Goal: Navigation & Orientation: Find specific page/section

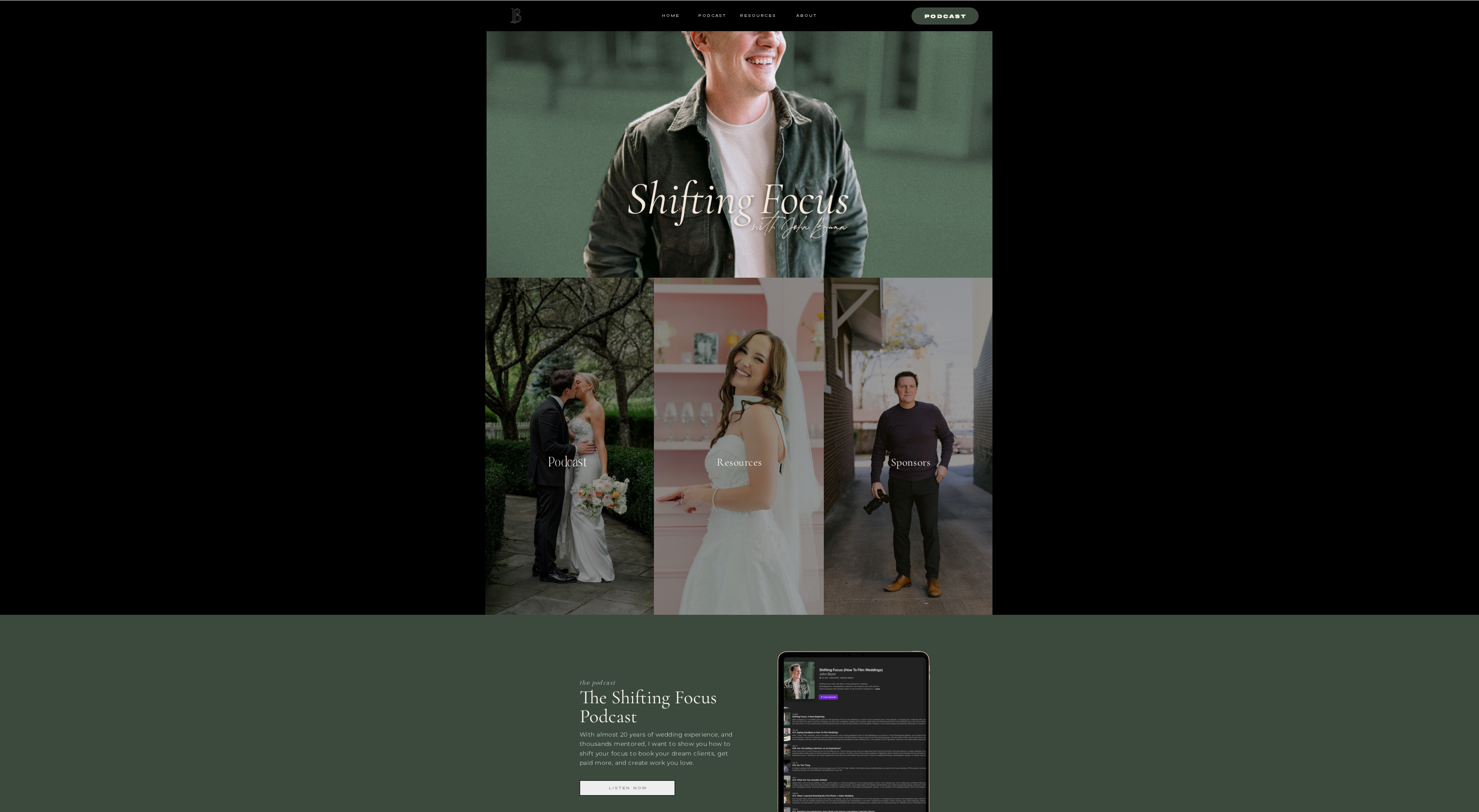
scroll to position [60, 0]
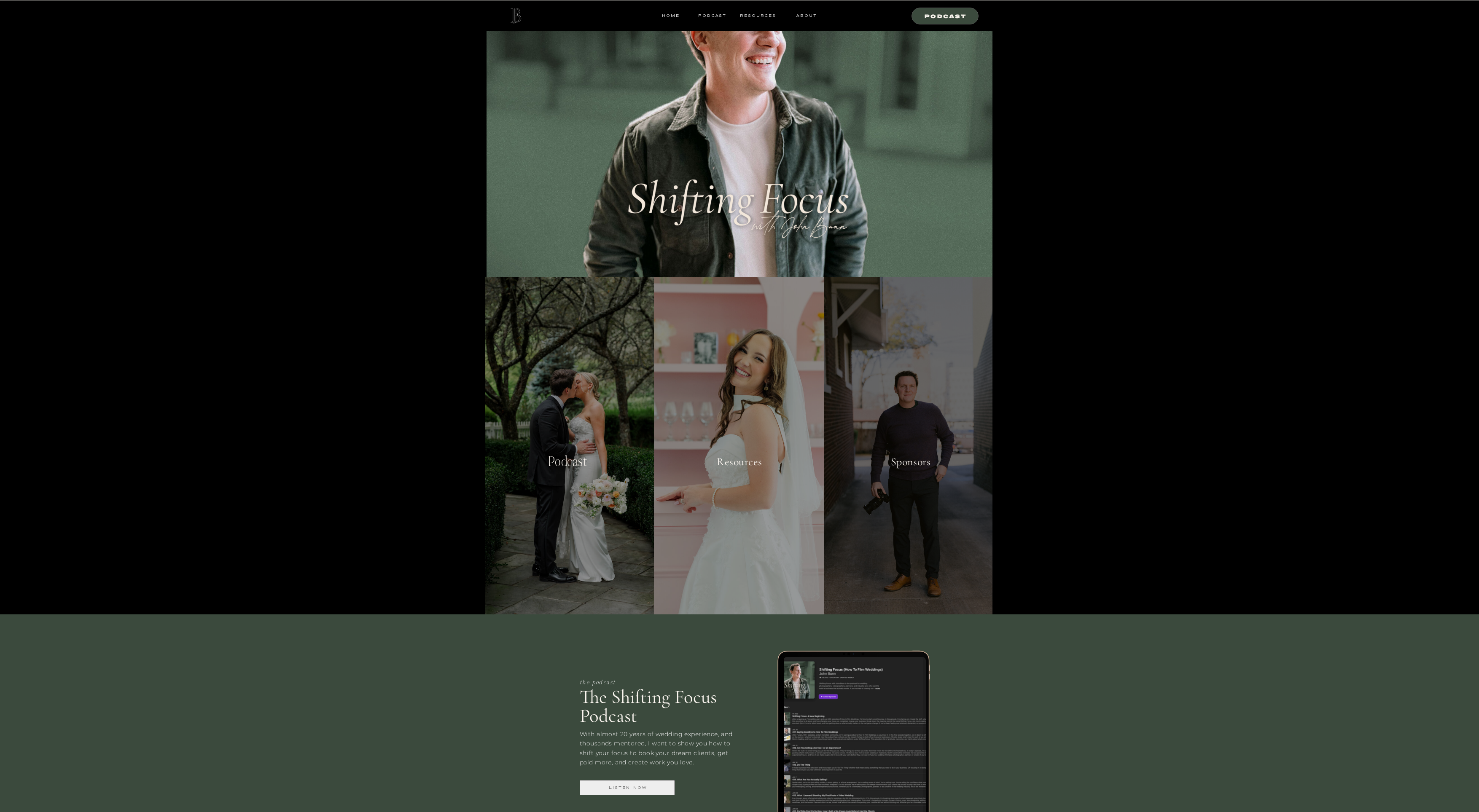
click at [883, 384] on div at bounding box center [908, 445] width 169 height 337
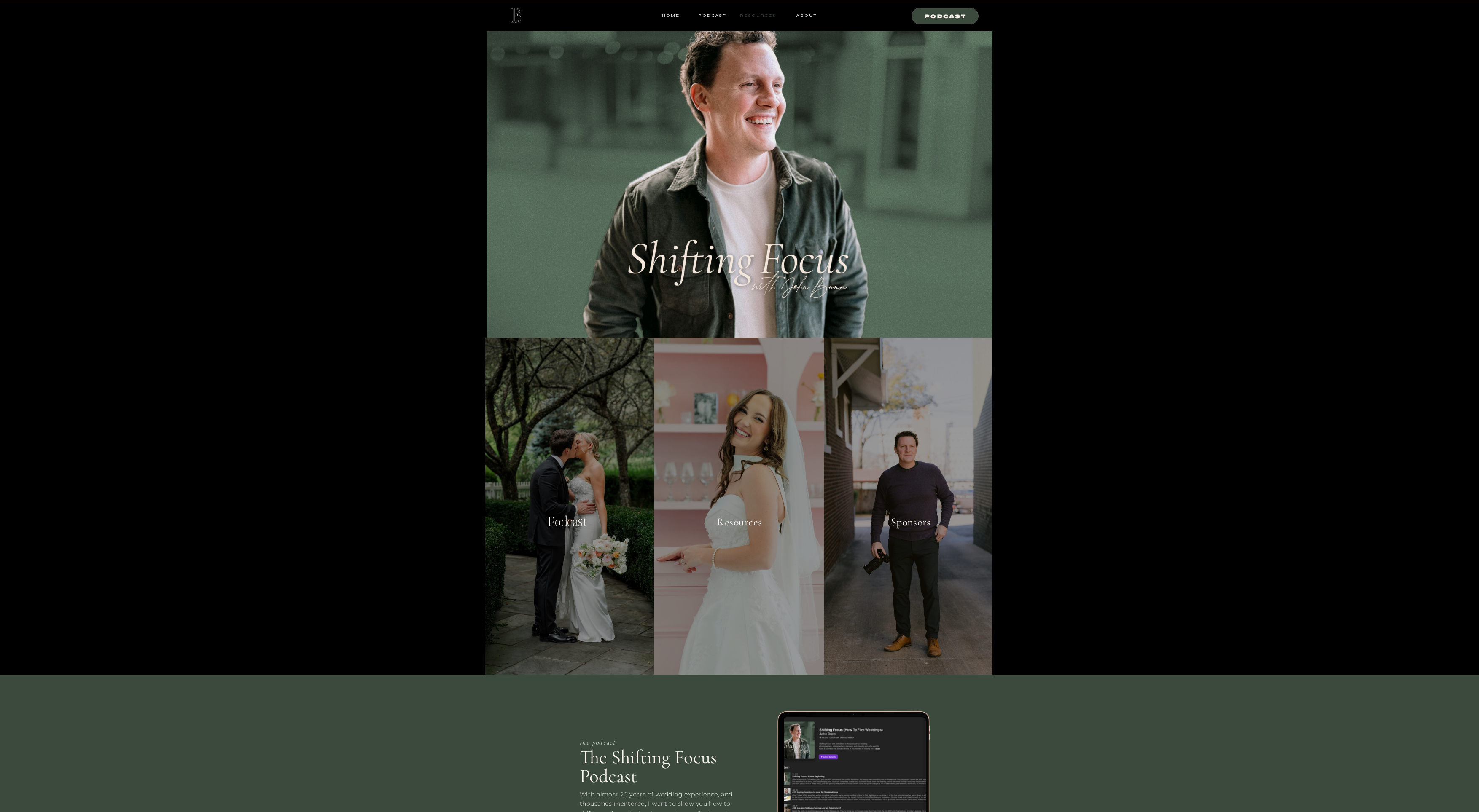
click at [760, 15] on nav "resources" at bounding box center [757, 15] width 39 height 7
